Goal: Information Seeking & Learning: Understand process/instructions

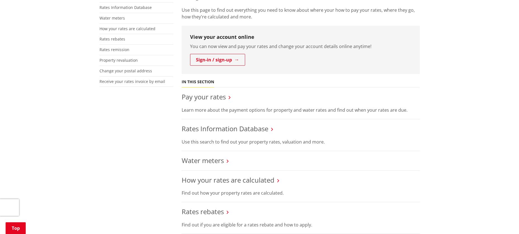
scroll to position [168, 0]
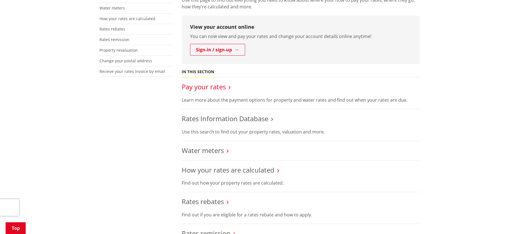
click at [203, 82] on link "Pay your rates" at bounding box center [204, 86] width 44 height 9
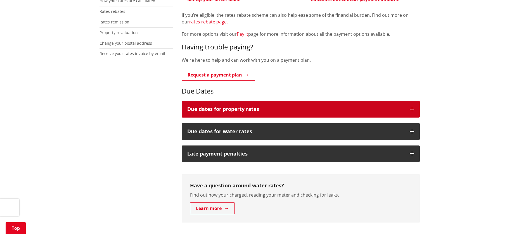
scroll to position [112, 0]
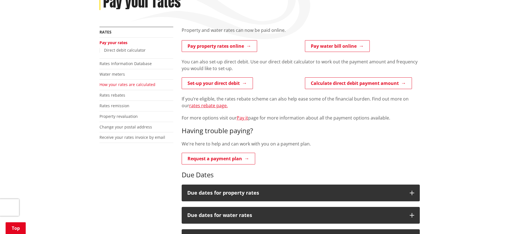
click at [118, 82] on link "How your rates are calculated" at bounding box center [128, 84] width 56 height 5
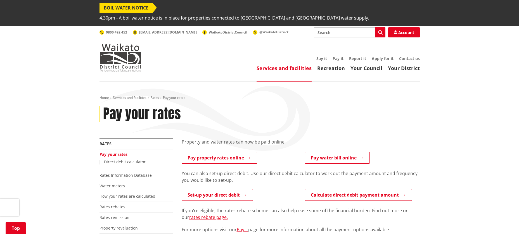
scroll to position [112, 0]
